Goal: Browse casually: Explore the website without a specific task or goal

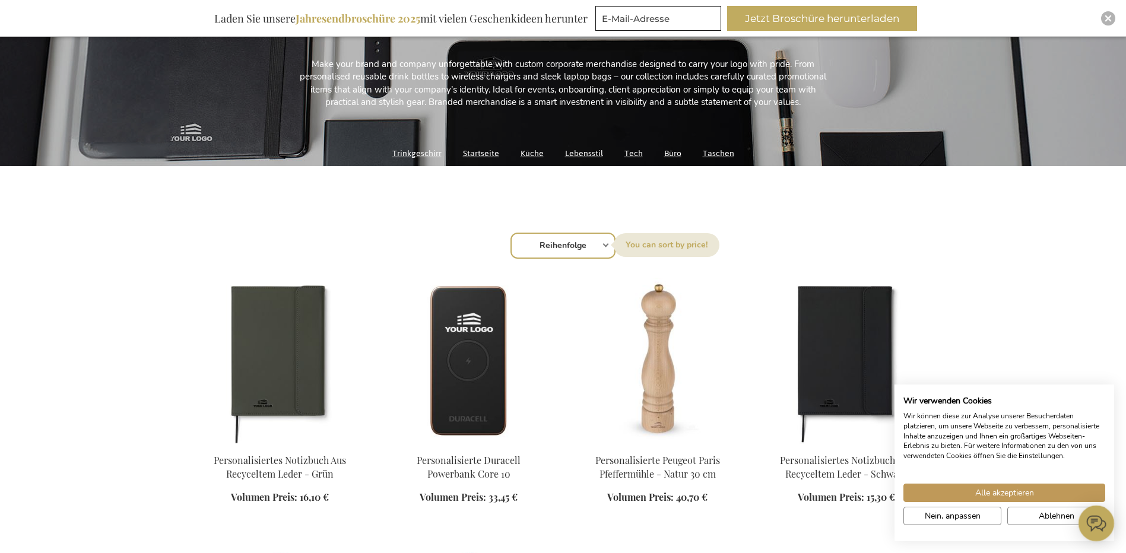
scroll to position [356, 0]
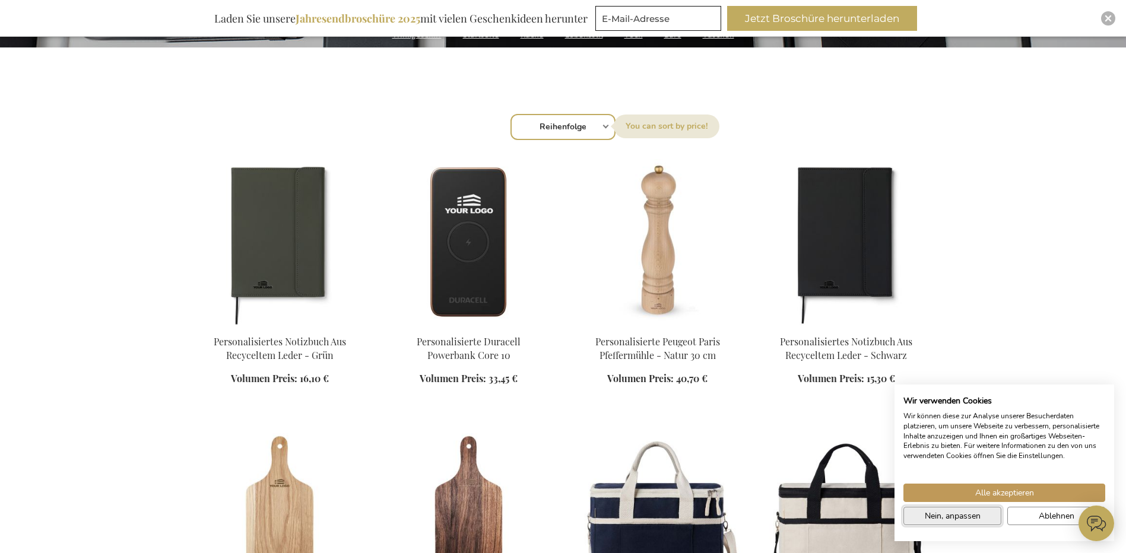
click at [977, 519] on span "Nein, anpassen" at bounding box center [953, 516] width 56 height 12
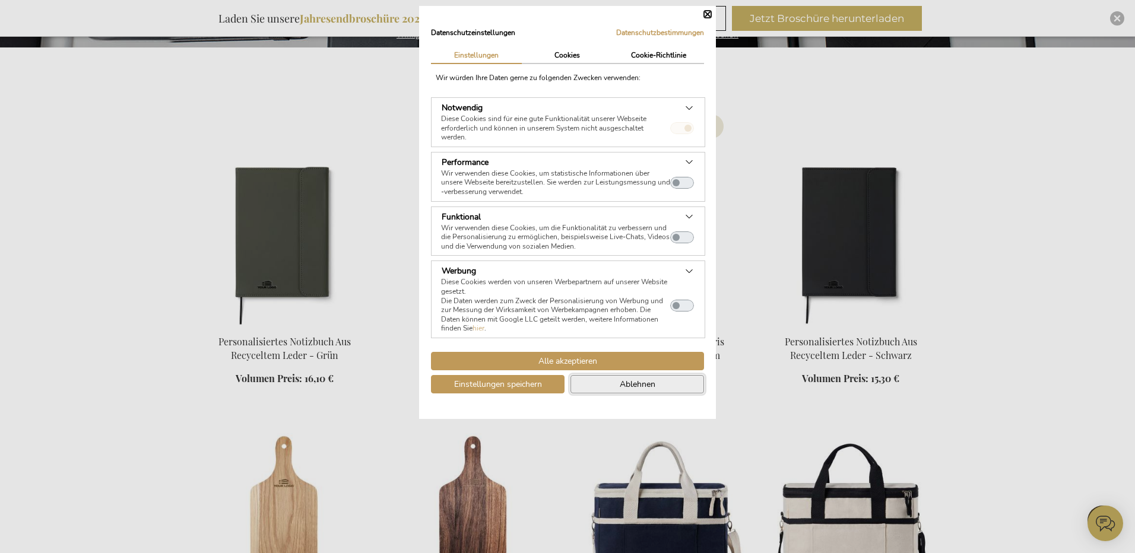
click at [600, 384] on button "Ablehnen" at bounding box center [638, 384] width 134 height 18
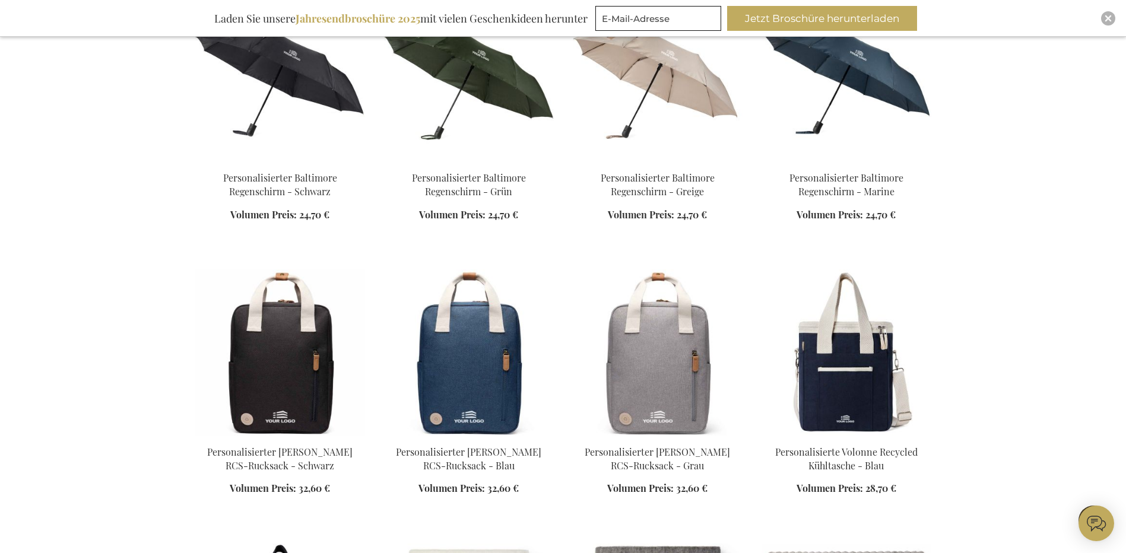
scroll to position [1306, 0]
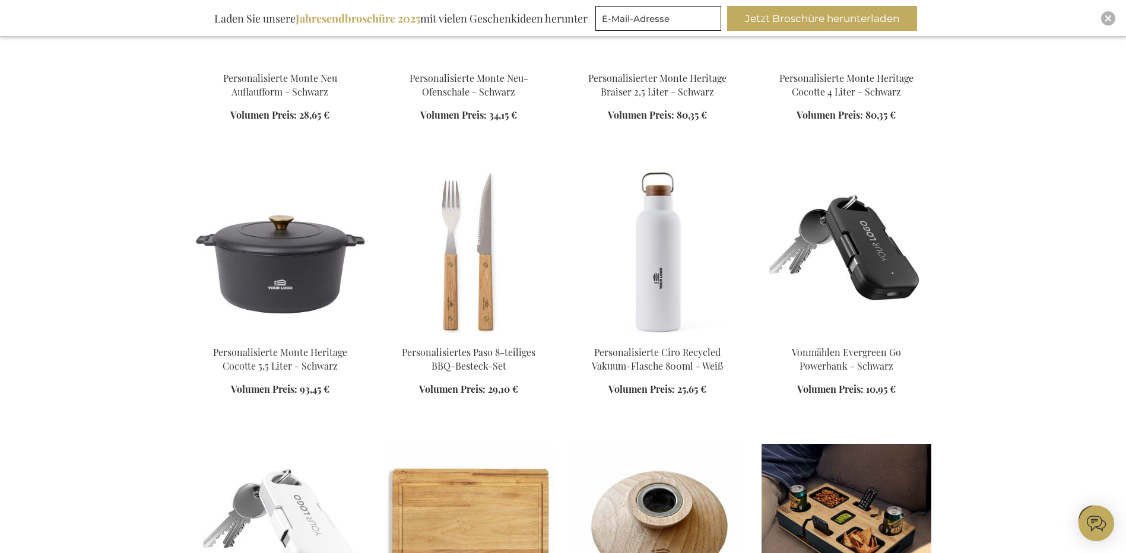
scroll to position [2731, 0]
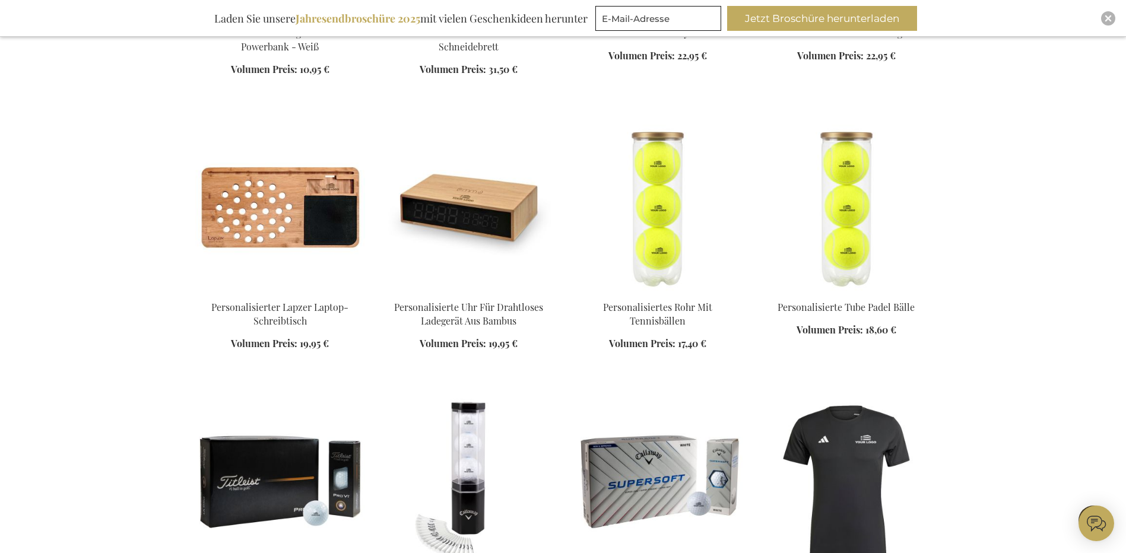
scroll to position [3206, 0]
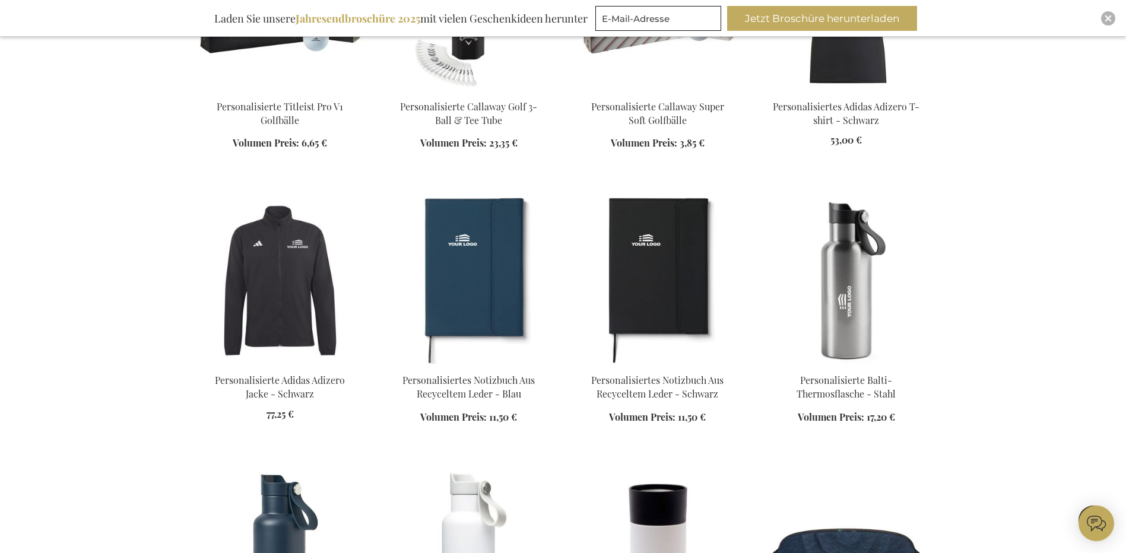
scroll to position [3800, 0]
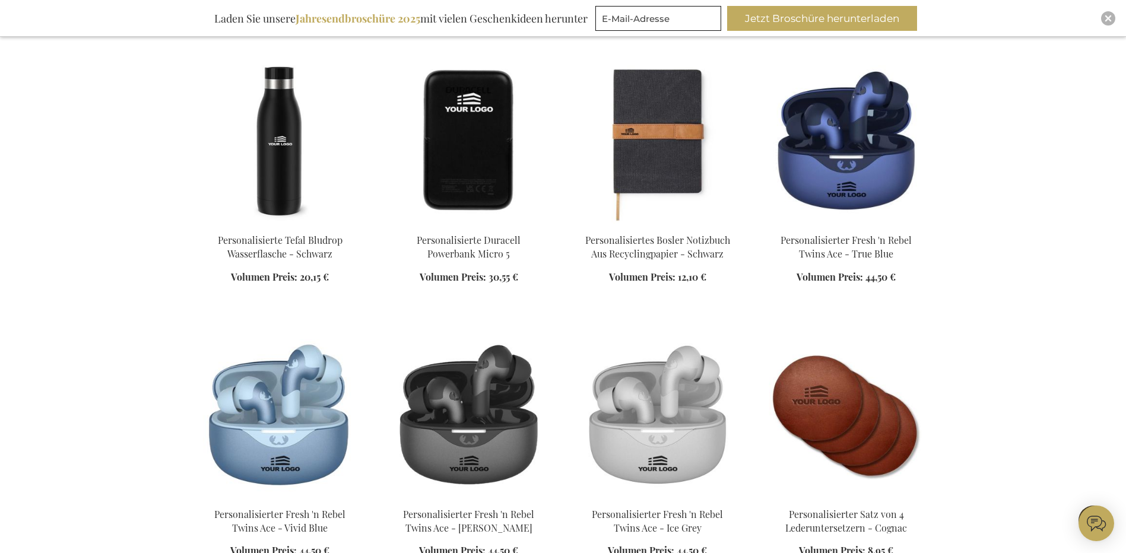
scroll to position [6294, 0]
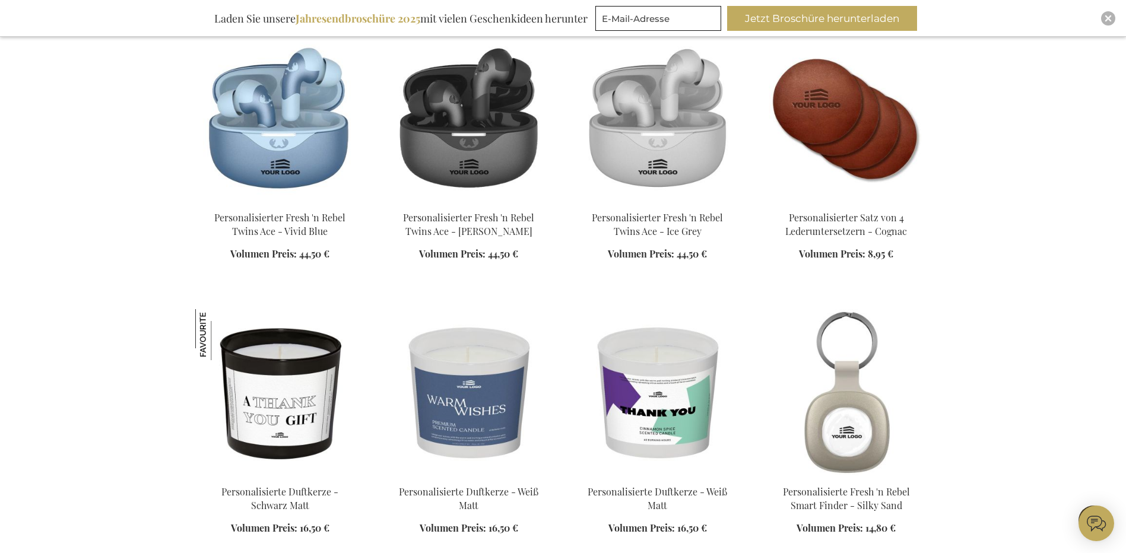
scroll to position [6472, 0]
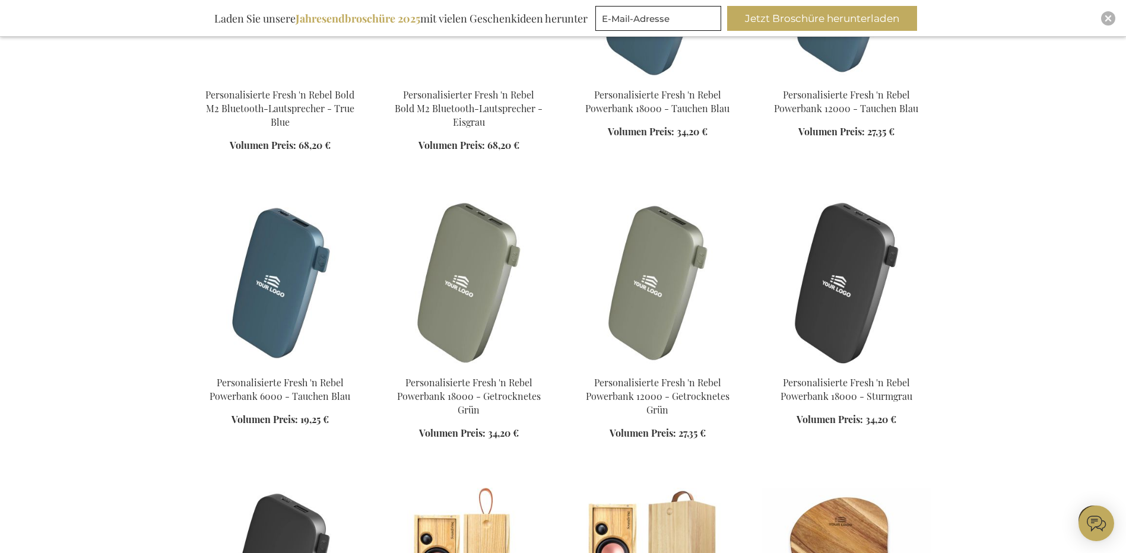
scroll to position [7719, 0]
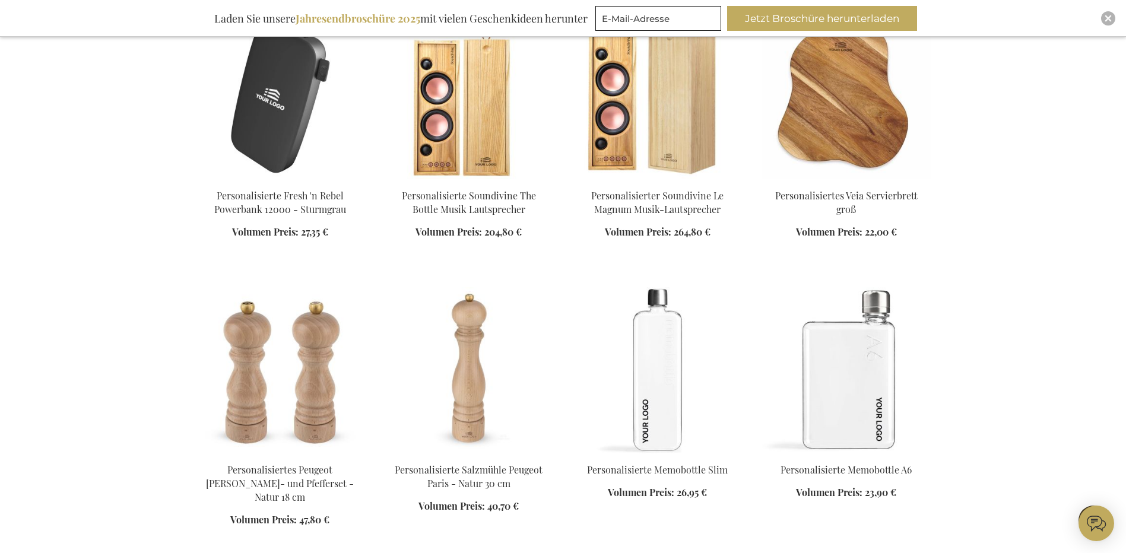
scroll to position [8134, 0]
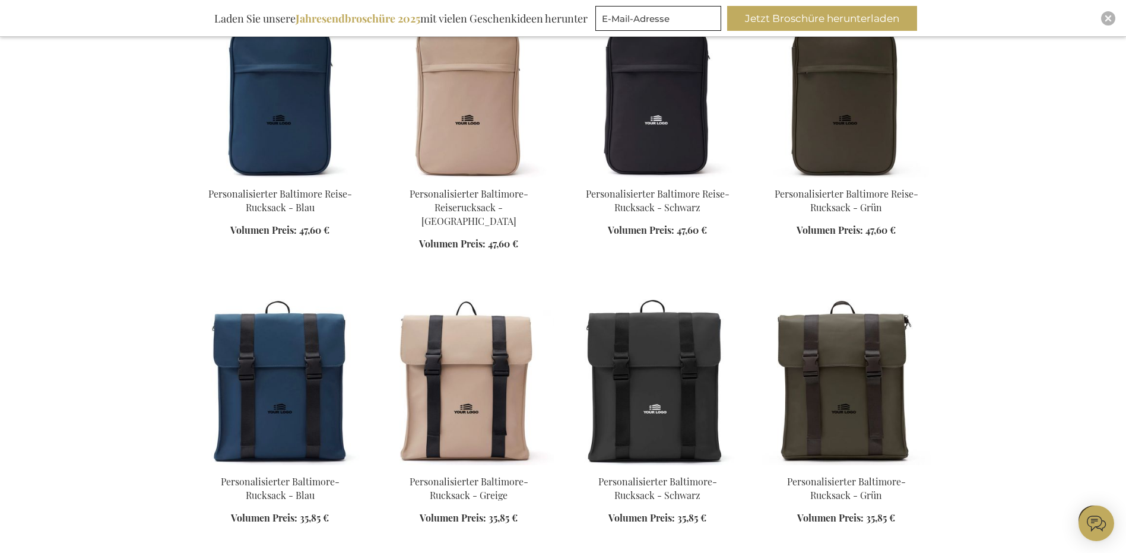
scroll to position [11875, 0]
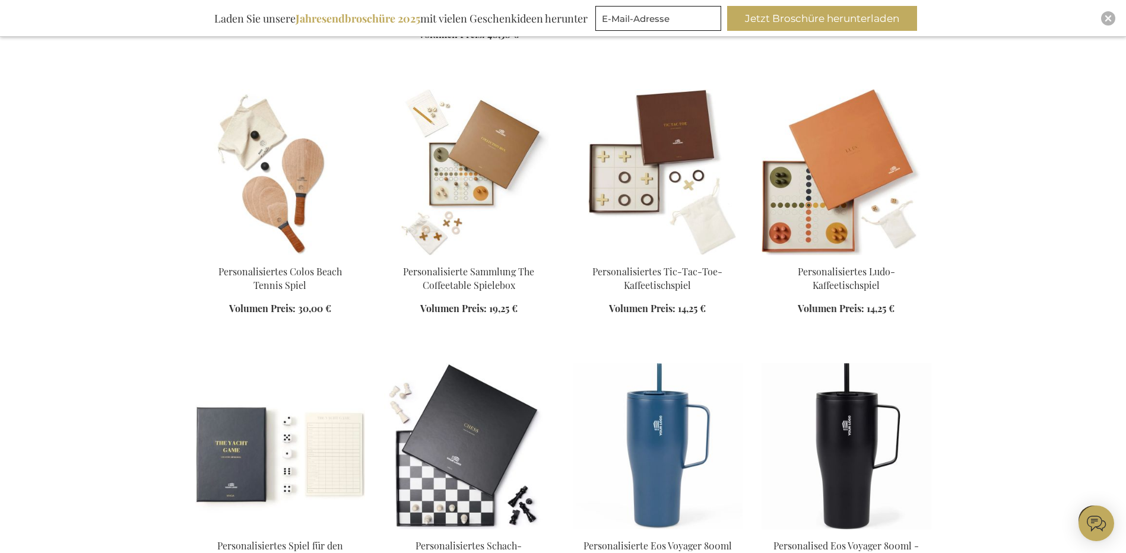
scroll to position [12468, 0]
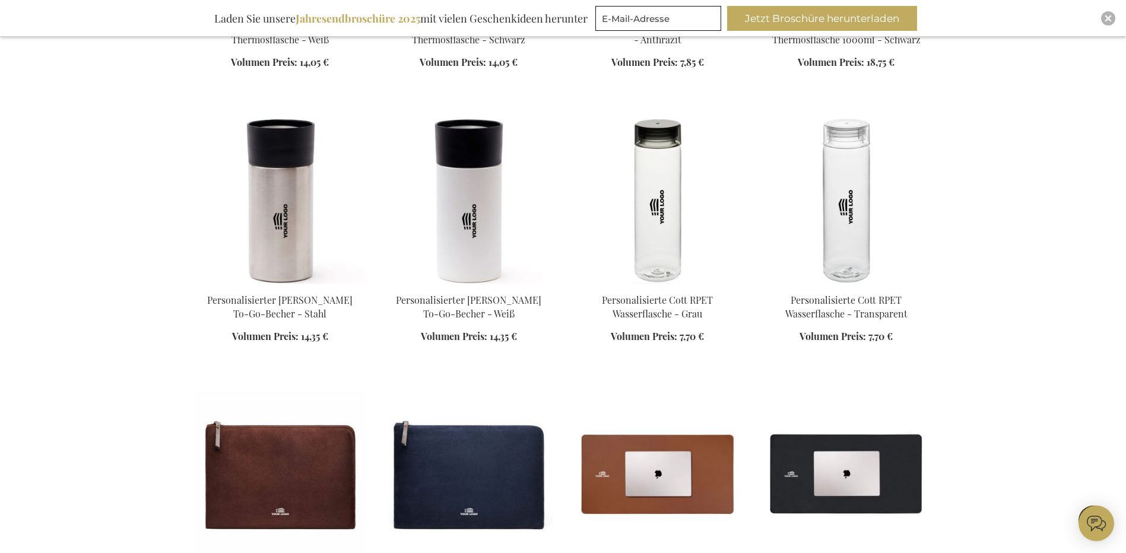
scroll to position [13597, 0]
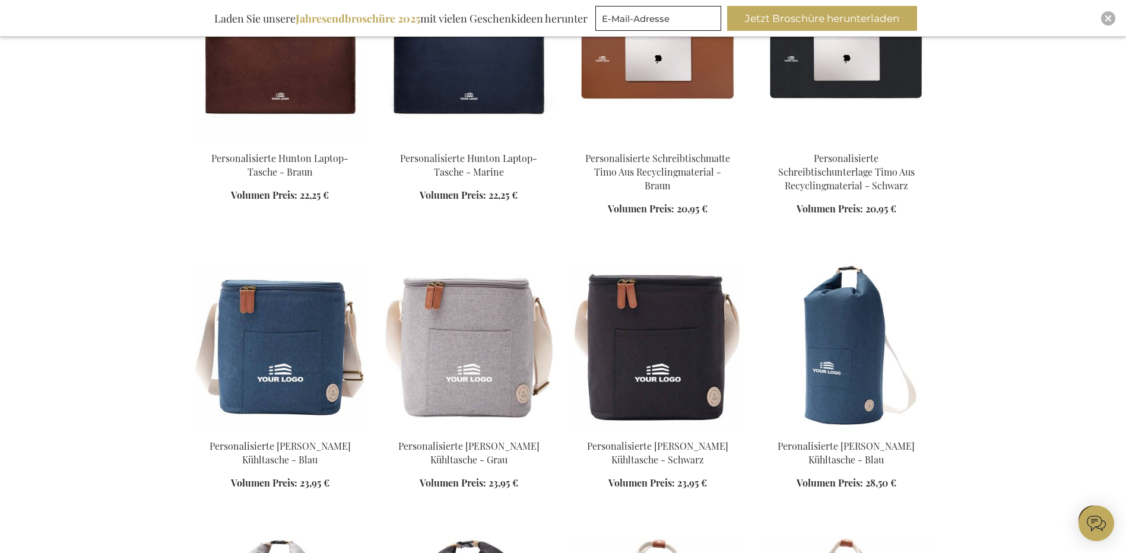
scroll to position [14309, 0]
